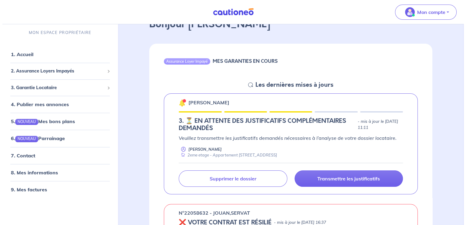
scroll to position [61, 0]
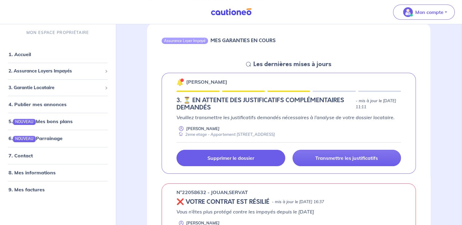
click at [242, 158] on p "Supprimer le dossier" at bounding box center [230, 158] width 47 height 6
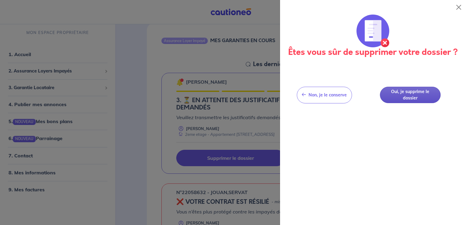
click at [414, 95] on button "Oui, je supprime le dossier" at bounding box center [410, 95] width 61 height 17
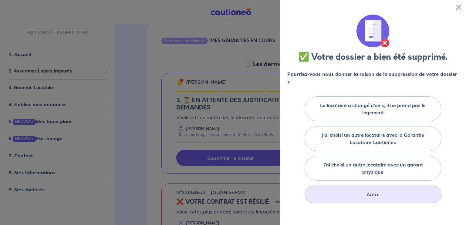
click at [372, 195] on label "Autre" at bounding box center [373, 194] width 13 height 7
click at [0, 0] on input "Autre" at bounding box center [0, 0] width 0 height 0
click at [372, 195] on label "Autre" at bounding box center [373, 194] width 13 height 7
click at [0, 0] on input "Autre" at bounding box center [0, 0] width 0 height 0
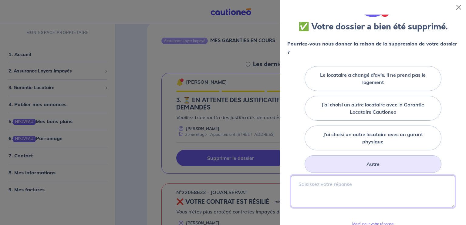
click at [371, 195] on textarea at bounding box center [373, 191] width 164 height 32
type textarea "M"
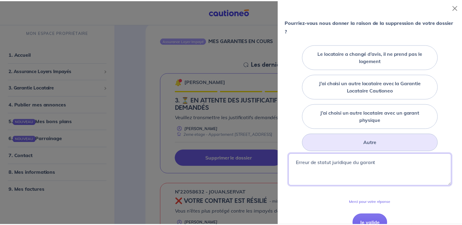
scroll to position [61, 0]
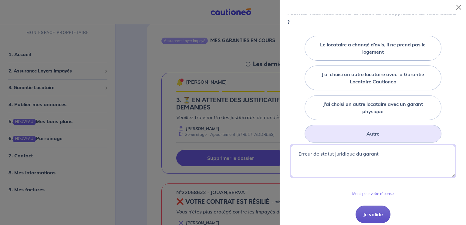
type textarea "Erreur de statut juridique du garant"
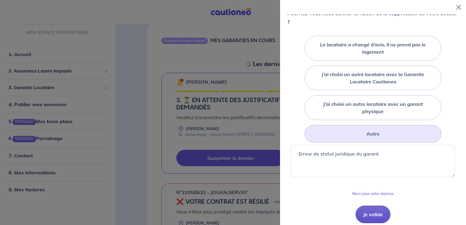
click at [378, 214] on button "Je valide" at bounding box center [373, 215] width 35 height 18
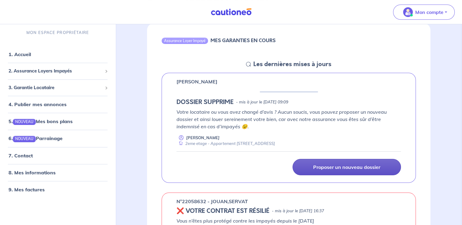
click at [366, 166] on p "Proposer un nouveau dossier" at bounding box center [346, 167] width 67 height 6
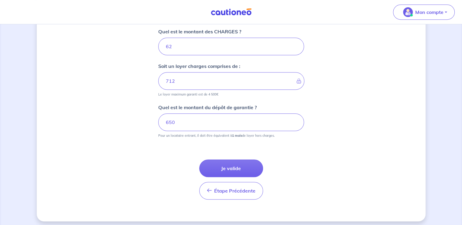
scroll to position [283, 0]
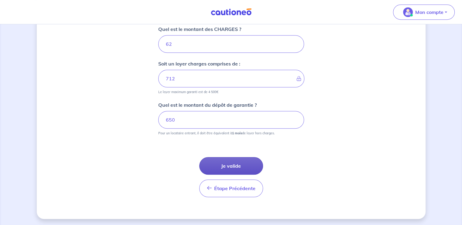
click at [243, 167] on button "Je valide" at bounding box center [231, 166] width 64 height 18
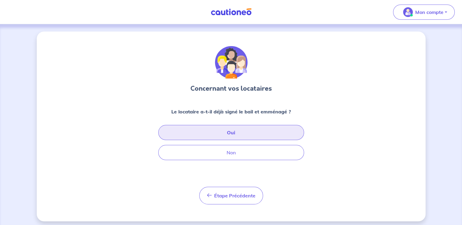
click at [272, 134] on button "Oui" at bounding box center [231, 132] width 146 height 15
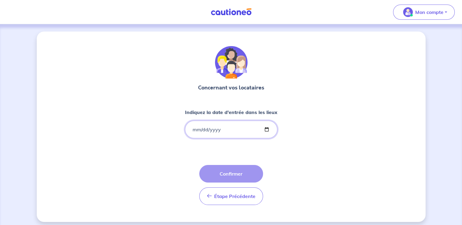
click at [242, 133] on input "Indiquez la date d'entrée dans les lieux" at bounding box center [231, 130] width 92 height 18
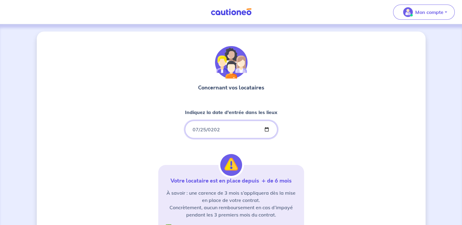
type input "[DATE]"
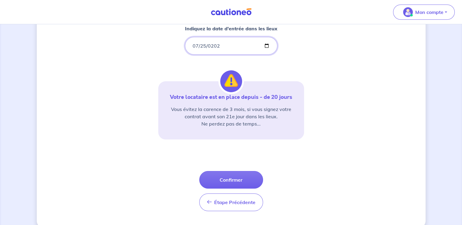
scroll to position [94, 0]
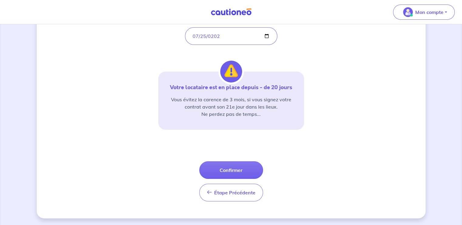
drag, startPoint x: 221, startPoint y: 169, endPoint x: 200, endPoint y: 165, distance: 21.4
click at [221, 169] on button "Confirmer" at bounding box center [231, 171] width 64 height 18
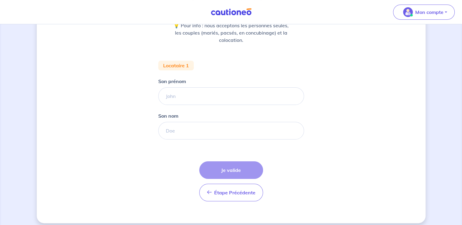
scroll to position [91, 0]
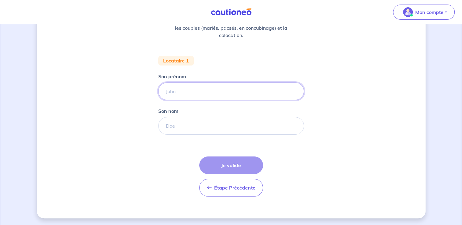
click at [198, 93] on input "Son prénom" at bounding box center [231, 92] width 146 height 18
type input "Lylia"
click at [215, 122] on input "Son nom" at bounding box center [231, 126] width 146 height 18
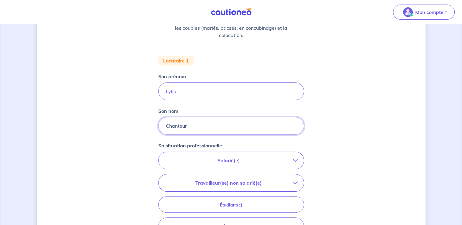
scroll to position [121, 0]
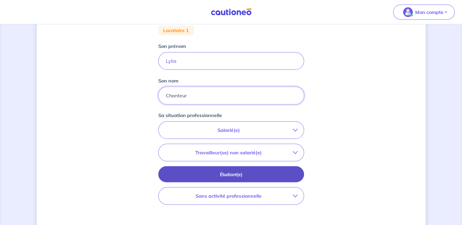
type input "Chanteur"
click at [265, 175] on p "Étudiant(e)" at bounding box center [231, 175] width 131 height 7
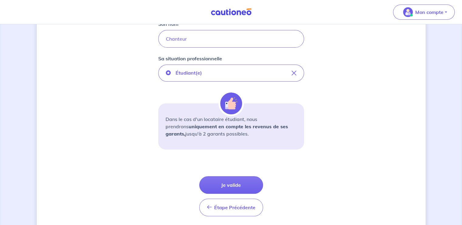
scroll to position [182, 0]
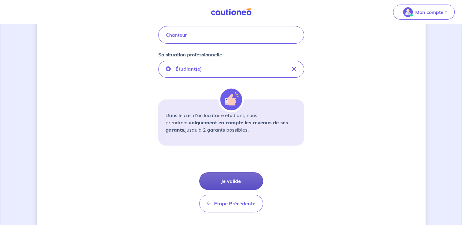
click at [234, 181] on button "Je valide" at bounding box center [231, 181] width 64 height 18
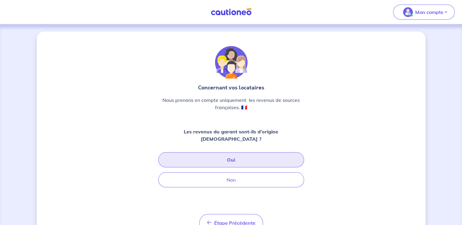
click at [237, 152] on button "Oui" at bounding box center [231, 159] width 146 height 15
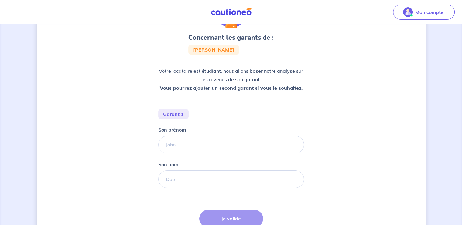
scroll to position [61, 0]
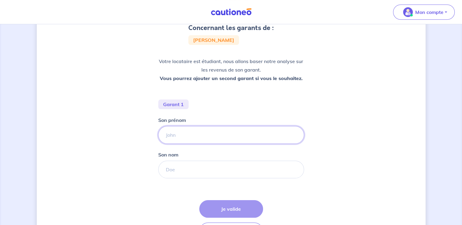
click at [231, 136] on input "Son prénom" at bounding box center [231, 135] width 146 height 18
type input "[PERSON_NAME]"
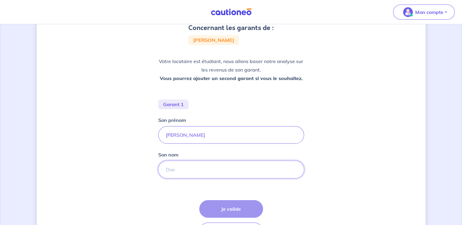
click at [215, 164] on input "Son nom" at bounding box center [231, 170] width 146 height 18
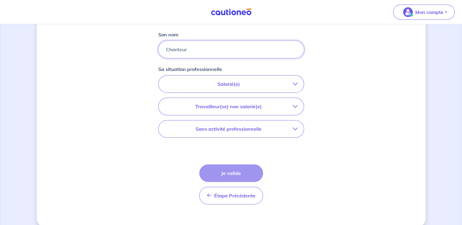
scroll to position [182, 0]
type input "Chanteur"
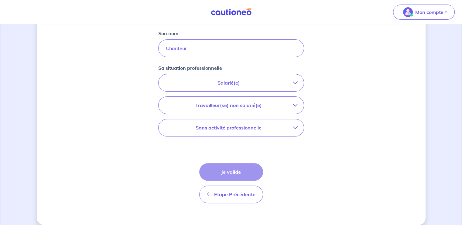
click at [288, 129] on p "Sans activité professionnelle" at bounding box center [229, 127] width 128 height 7
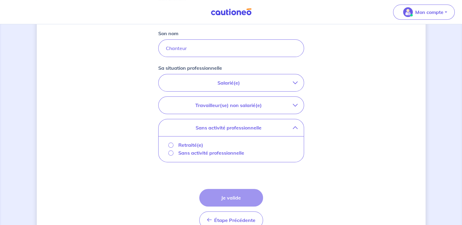
click at [190, 143] on p "Retraité(e)" at bounding box center [190, 144] width 25 height 7
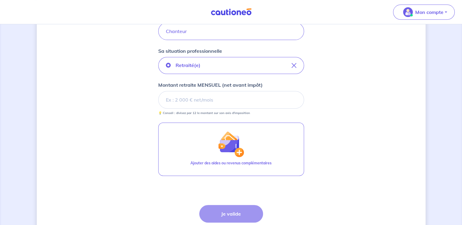
scroll to position [213, 0]
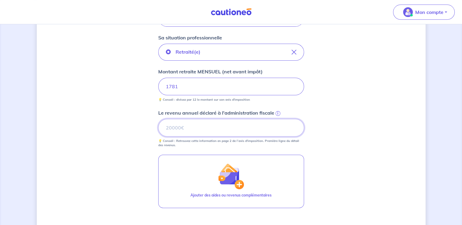
click at [187, 130] on input "Le revenu annuel déclaré à l'administration fiscale i" at bounding box center [231, 128] width 146 height 18
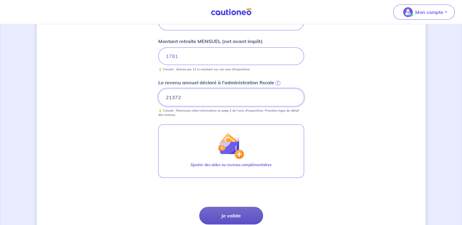
type input "21372"
click at [240, 215] on button "Je valide" at bounding box center [231, 216] width 64 height 18
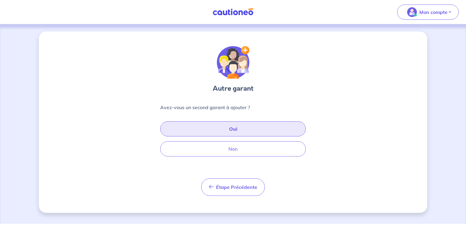
click at [230, 126] on button "Oui" at bounding box center [233, 128] width 146 height 15
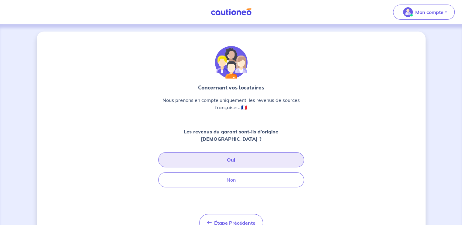
click at [234, 154] on button "Oui" at bounding box center [231, 159] width 146 height 15
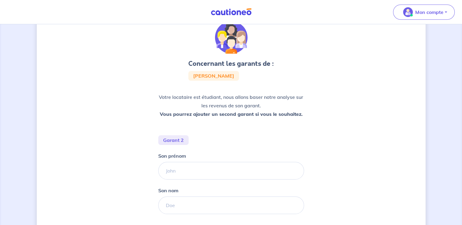
scroll to position [61, 0]
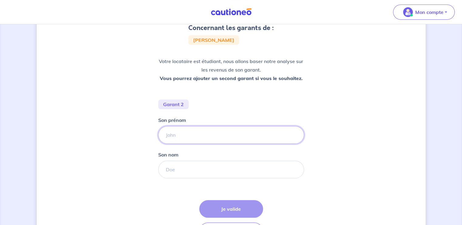
click at [217, 131] on input "Son prénom" at bounding box center [231, 135] width 146 height 18
type input "[PERSON_NAME]"
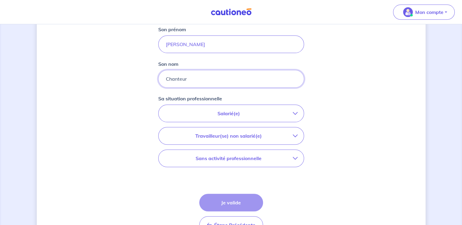
scroll to position [152, 0]
type input "Chanteur"
click at [296, 134] on icon "button" at bounding box center [295, 135] width 5 height 5
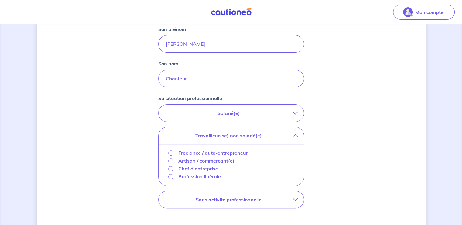
click at [240, 155] on p "Freelance / auto-entrepreneur" at bounding box center [213, 152] width 70 height 7
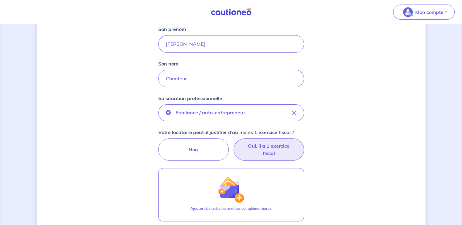
drag, startPoint x: 276, startPoint y: 149, endPoint x: 283, endPoint y: 148, distance: 7.4
click at [276, 149] on label "Oui, il a 1 exercice fiscal" at bounding box center [268, 149] width 70 height 22
click at [233, 142] on input "Oui, il a 1 exercice fiscal" at bounding box center [231, 140] width 4 height 4
radio input "true"
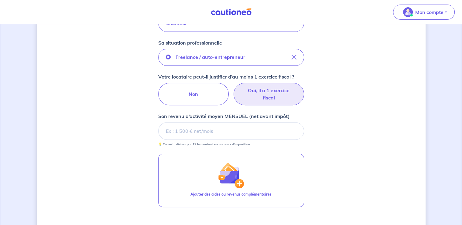
scroll to position [213, 0]
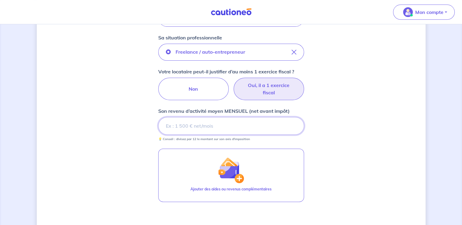
click at [267, 128] on input "Son revenu d’activité moyen MENSUEL (net avant impôt)" at bounding box center [231, 126] width 146 height 18
click at [188, 127] on input "Son revenu d’activité moyen MENSUEL (net avant impôt)" at bounding box center [231, 126] width 146 height 18
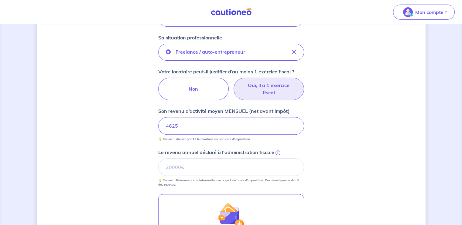
click at [340, 90] on div "Concernant les garants de : [PERSON_NAME] Votre locataire est étudiant, nous al…" at bounding box center [231, 79] width 389 height 520
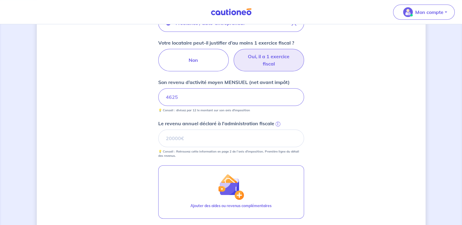
scroll to position [273, 0]
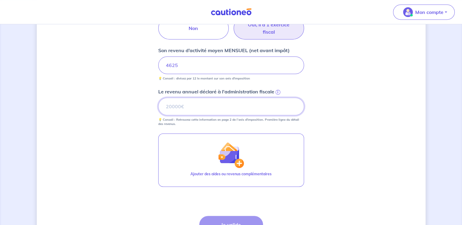
click at [257, 109] on input "Le revenu annuel déclaré à l'administration fiscale i" at bounding box center [231, 107] width 146 height 18
type input "55500"
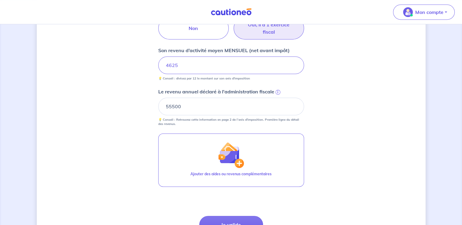
click at [372, 77] on div "Concernant les garants de : [PERSON_NAME] Votre locataire est étudiant, nous al…" at bounding box center [231, 18] width 389 height 520
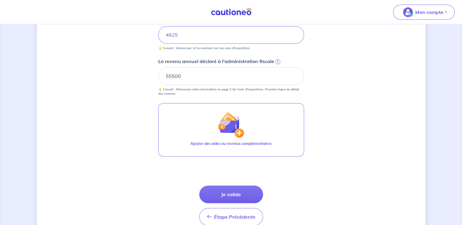
scroll to position [332, 0]
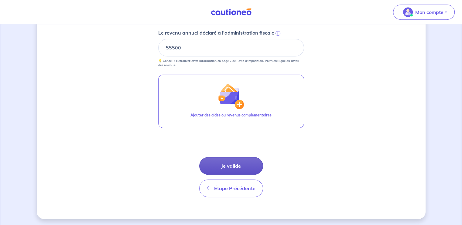
click at [237, 165] on button "Je valide" at bounding box center [231, 166] width 64 height 18
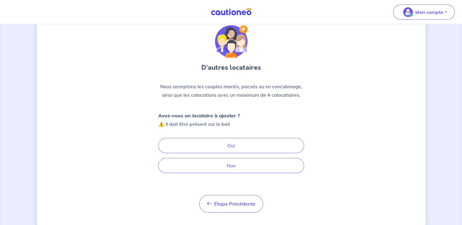
scroll to position [32, 0]
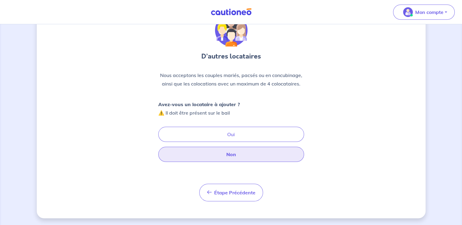
click at [258, 160] on button "Non" at bounding box center [231, 154] width 146 height 15
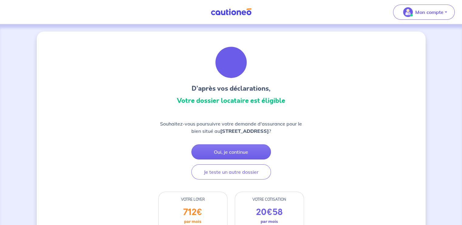
scroll to position [61, 0]
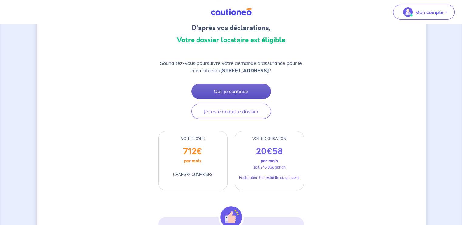
click at [235, 92] on button "Oui, je continue" at bounding box center [231, 91] width 80 height 15
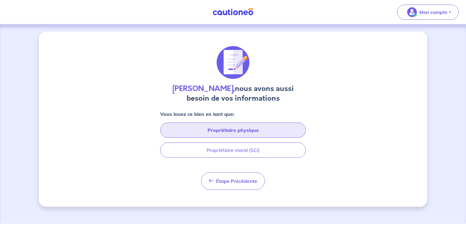
click at [254, 130] on button "Propriétaire physique" at bounding box center [233, 130] width 146 height 15
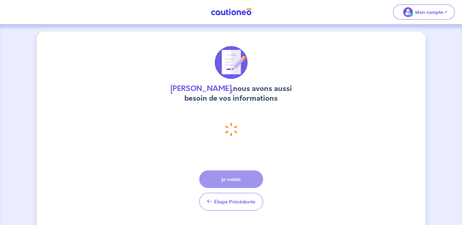
select select "FR"
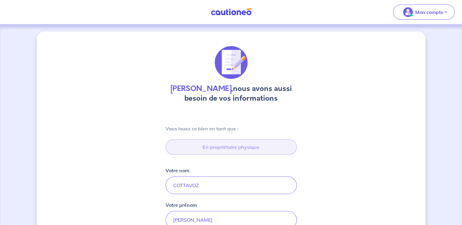
type input "15 Impasse du Verger, 31450 Belberaud"
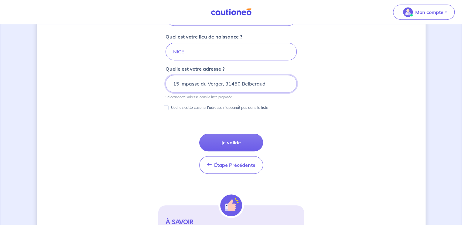
scroll to position [338, 0]
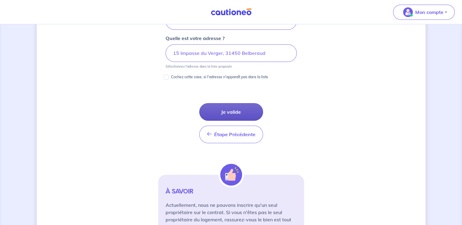
click at [226, 114] on button "Je valide" at bounding box center [231, 112] width 64 height 18
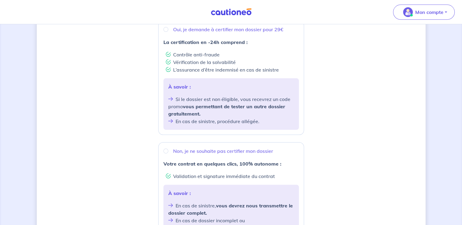
scroll to position [61, 0]
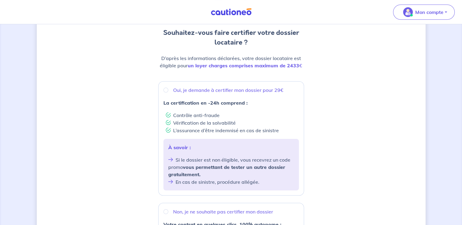
click at [190, 91] on p "Oui, je demande à certifier mon dossier pour 29€" at bounding box center [228, 90] width 110 height 7
click at [168, 91] on input "Oui, je demande à certifier mon dossier pour 29€" at bounding box center [165, 90] width 5 height 5
radio input "true"
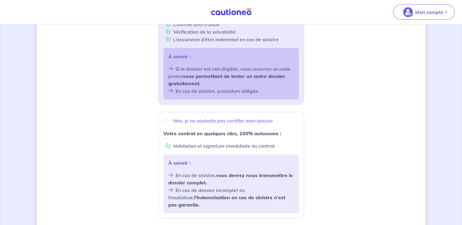
scroll to position [213, 0]
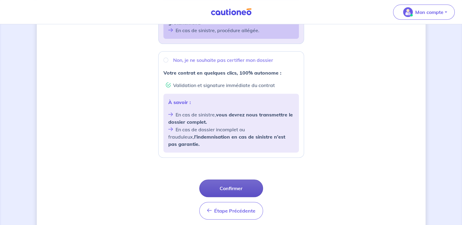
click at [226, 184] on button "Confirmer" at bounding box center [231, 189] width 64 height 18
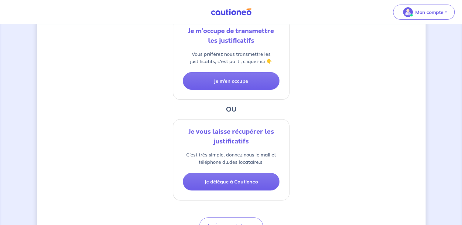
scroll to position [152, 0]
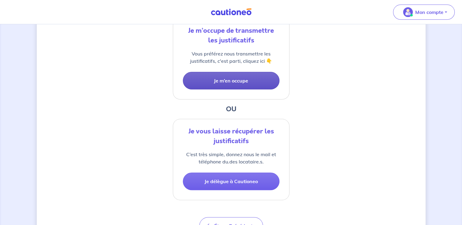
click at [228, 80] on button "Je m’en occupe" at bounding box center [231, 81] width 97 height 18
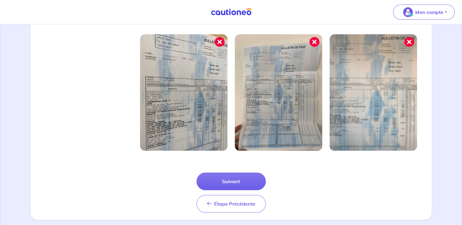
scroll to position [209, 0]
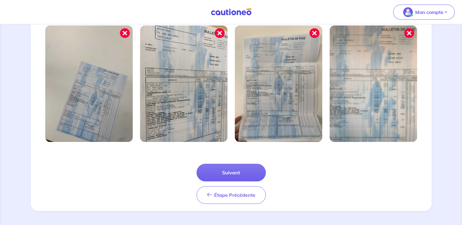
drag, startPoint x: 227, startPoint y: 167, endPoint x: 122, endPoint y: 157, distance: 105.3
click at [226, 168] on button "Suivant" at bounding box center [230, 173] width 69 height 18
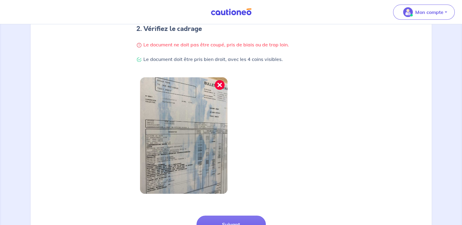
scroll to position [180, 0]
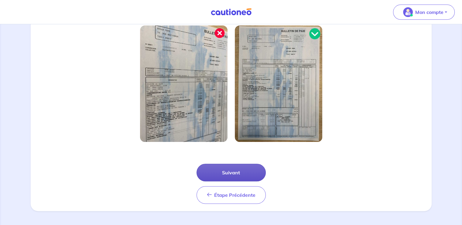
click at [241, 170] on button "Suivant" at bounding box center [230, 173] width 69 height 18
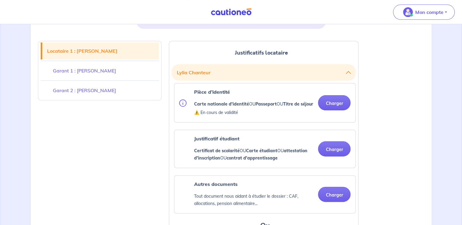
scroll to position [152, 0]
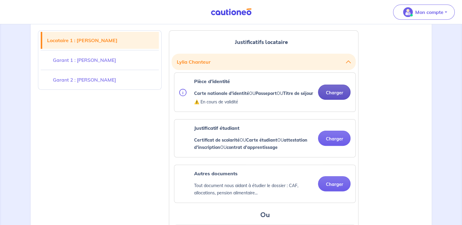
click at [335, 95] on button "Charger" at bounding box center [334, 92] width 32 height 15
click at [334, 94] on button "Charger" at bounding box center [334, 92] width 32 height 15
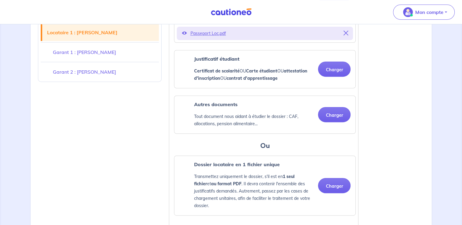
scroll to position [243, 0]
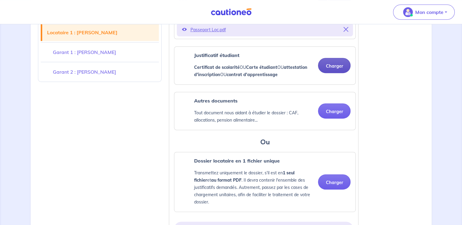
click at [341, 73] on button "Charger" at bounding box center [334, 65] width 32 height 15
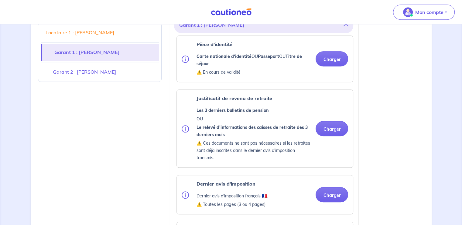
scroll to position [486, 0]
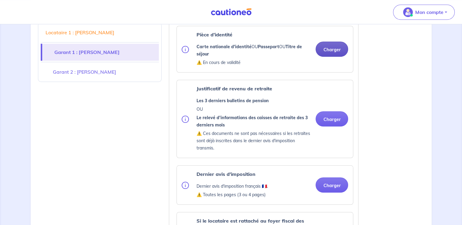
click at [333, 55] on button "Charger" at bounding box center [331, 49] width 32 height 15
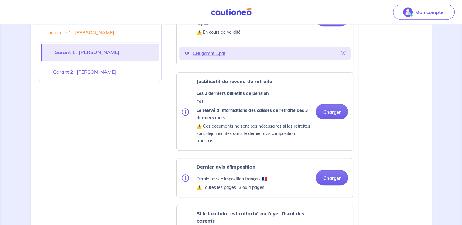
click at [336, 97] on div "Justificatif de revenu de retraite Les 3 derniers bulletins de pension OU Le re…" at bounding box center [265, 112] width 166 height 68
click at [334, 117] on button "Charger" at bounding box center [331, 111] width 32 height 15
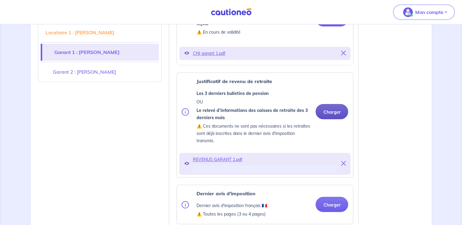
click at [97, 63] on li "Garant 2 : [PERSON_NAME]" at bounding box center [100, 71] width 118 height 19
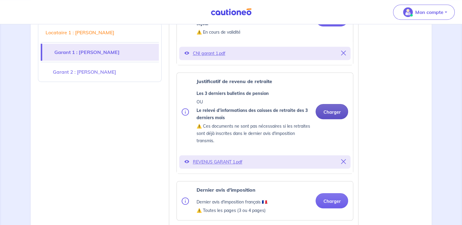
drag, startPoint x: 339, startPoint y: 119, endPoint x: 334, endPoint y: 115, distance: 6.3
click at [339, 119] on button "Charger" at bounding box center [331, 111] width 32 height 15
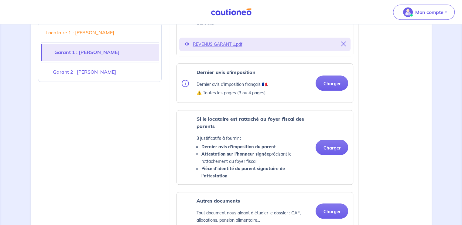
scroll to position [638, 0]
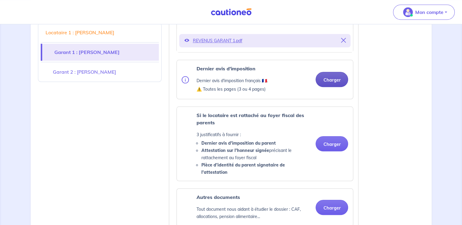
click at [332, 87] on button "Charger" at bounding box center [331, 79] width 32 height 15
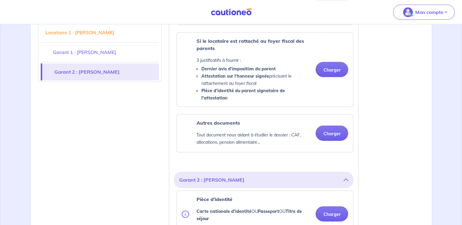
scroll to position [729, 0]
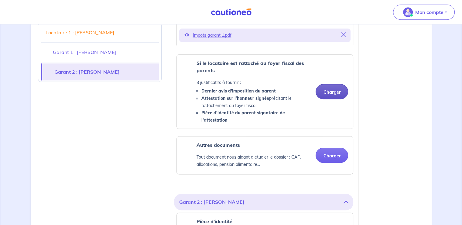
click at [335, 94] on button "Charger" at bounding box center [331, 91] width 32 height 15
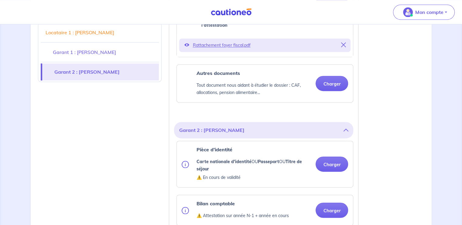
scroll to position [880, 0]
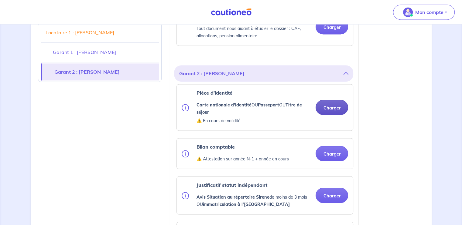
click at [334, 107] on button "Charger" at bounding box center [331, 107] width 32 height 15
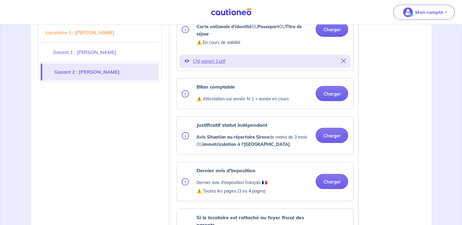
scroll to position [971, 0]
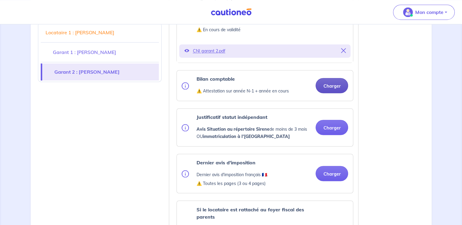
drag, startPoint x: 330, startPoint y: 82, endPoint x: 318, endPoint y: 81, distance: 12.5
click at [330, 82] on button "Charger" at bounding box center [331, 85] width 32 height 15
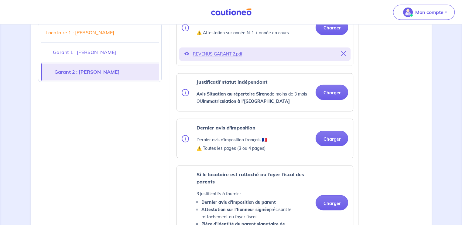
scroll to position [1032, 0]
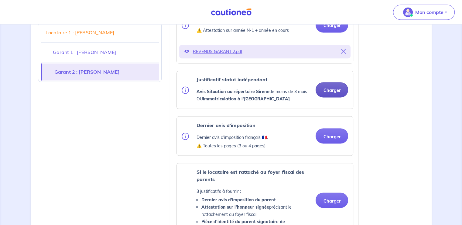
click at [334, 91] on button "Charger" at bounding box center [331, 89] width 32 height 15
click at [338, 139] on button "Charger" at bounding box center [331, 135] width 32 height 15
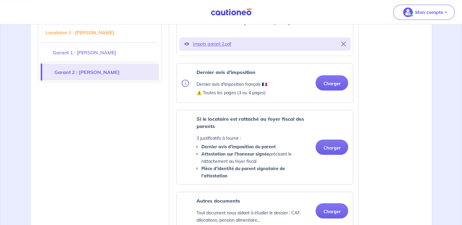
scroll to position [1123, 0]
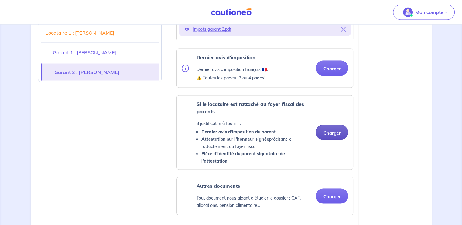
click at [341, 130] on button "Charger" at bounding box center [331, 132] width 32 height 15
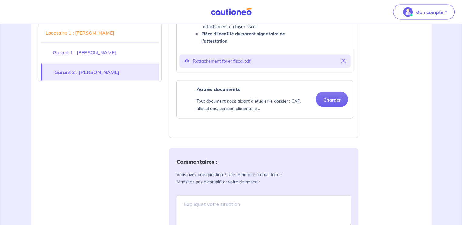
scroll to position [1336, 0]
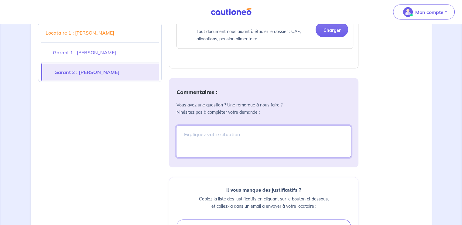
click at [244, 126] on textarea at bounding box center [263, 142] width 175 height 32
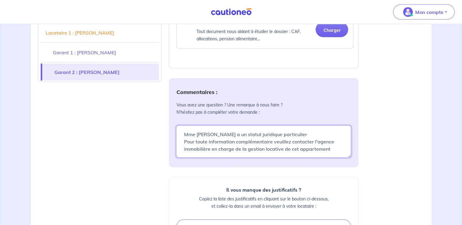
scroll to position [2, 0]
paste textarea "Tel : [PHONE_NUMBER] [STREET_ADDRESS][PERSON_NAME] [DOMAIN_NAME]"
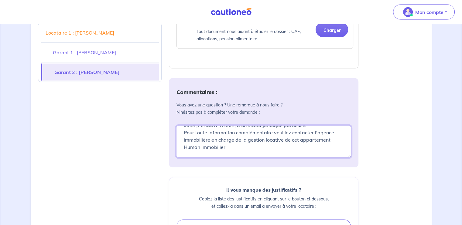
paste textarea "Agence Toulouse Est"
click at [238, 135] on textarea "Mme [PERSON_NAME] a un statut juridique particulier Pour toute information comp…" at bounding box center [263, 142] width 175 height 32
click at [335, 134] on textarea "Mme [PERSON_NAME] a un statut juridique particulier Pour toute information comp…" at bounding box center [263, 142] width 175 height 32
click at [257, 136] on textarea "Mme [PERSON_NAME] a un statut juridique particulier Pour toute information comp…" at bounding box center [263, 142] width 175 height 32
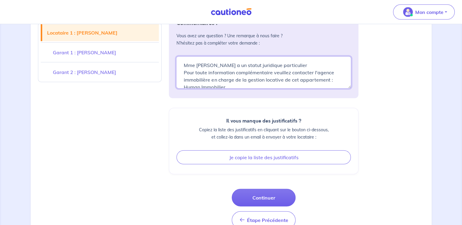
scroll to position [1414, 0]
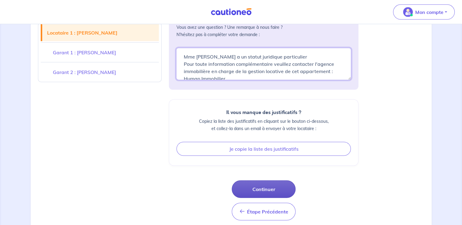
type textarea "Mme [PERSON_NAME] a un statut juridique particulier Pour toute information comp…"
click at [269, 181] on button "Continuer" at bounding box center [264, 190] width 64 height 18
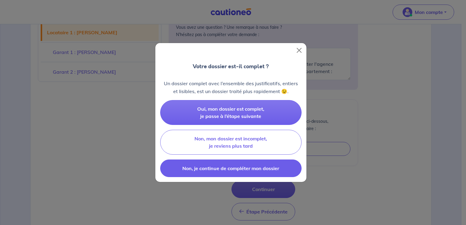
click at [248, 169] on span "Non, je continue de compléter mon dossier" at bounding box center [230, 168] width 97 height 6
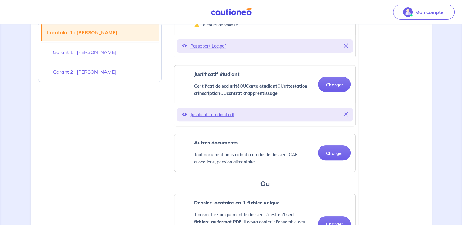
scroll to position [230, 0]
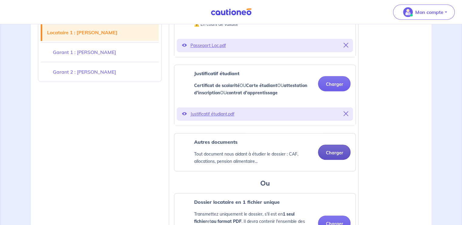
click at [335, 160] on button "Charger" at bounding box center [334, 152] width 32 height 15
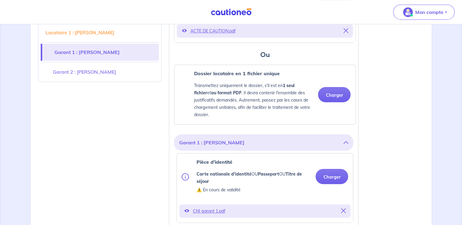
scroll to position [260, 0]
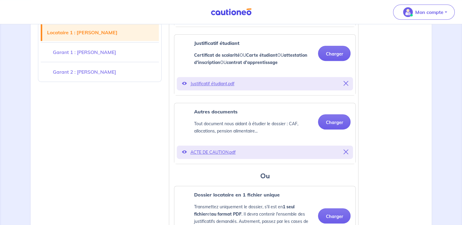
click at [347, 155] on icon at bounding box center [345, 152] width 5 height 5
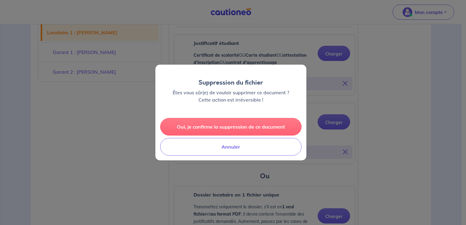
click at [244, 126] on button "Oui, je confirme la suppression de ce document" at bounding box center [230, 127] width 141 height 18
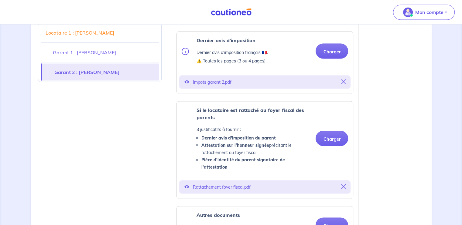
scroll to position [1231, 0]
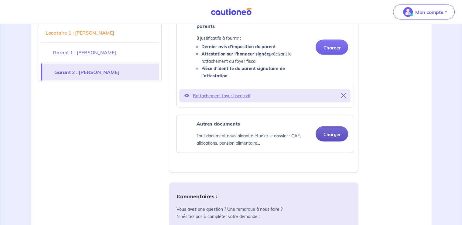
click at [330, 127] on button "Charger" at bounding box center [331, 134] width 32 height 15
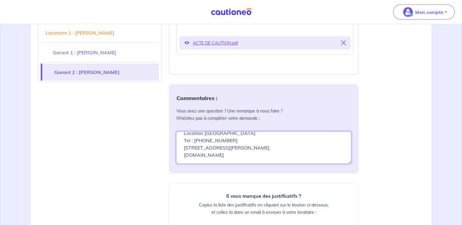
scroll to position [58, 0]
drag, startPoint x: 182, startPoint y: 131, endPoint x: 255, endPoint y: 154, distance: 75.8
click at [255, 154] on textarea "Mme [PERSON_NAME] a un statut juridique particulier Pour toute information comp…" at bounding box center [263, 148] width 175 height 32
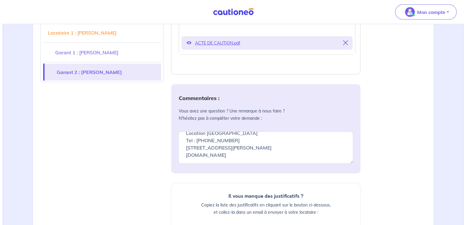
scroll to position [1437, 0]
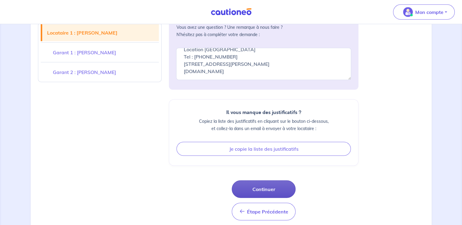
click at [281, 181] on button "Continuer" at bounding box center [264, 190] width 64 height 18
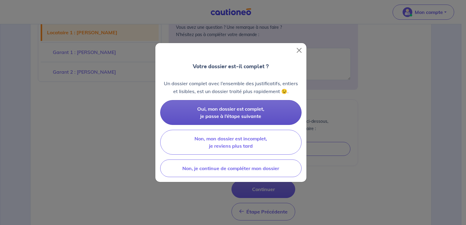
click at [222, 115] on span "Oui, mon dossier est complet, je passe à l’étape suivante" at bounding box center [230, 112] width 67 height 13
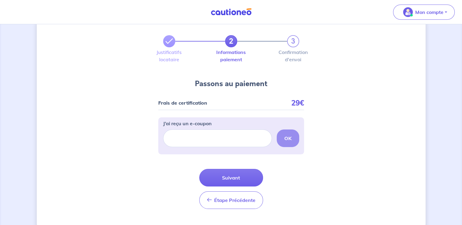
scroll to position [28, 0]
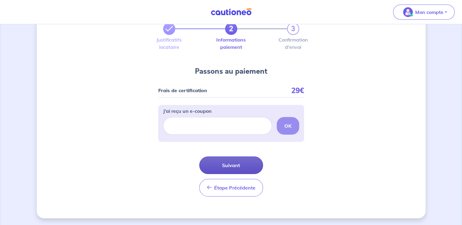
click at [243, 167] on button "Suivant" at bounding box center [231, 166] width 64 height 18
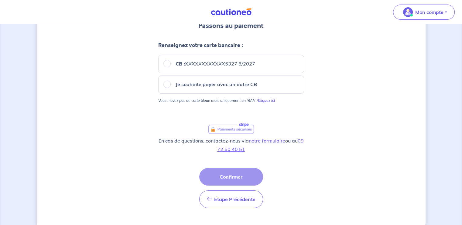
scroll to position [75, 0]
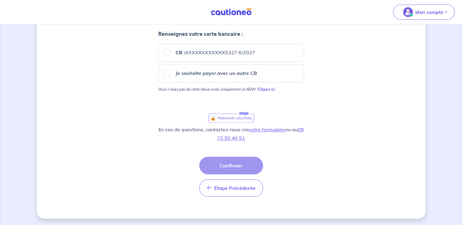
click at [343, 97] on div "2 3 Justificatifs locataire Informations paiement Confirmation d'envoi Passons …" at bounding box center [231, 87] width 389 height 263
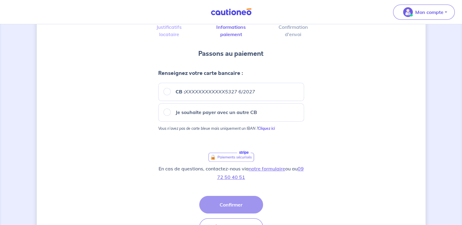
scroll to position [0, 0]
